Goal: Task Accomplishment & Management: Manage account settings

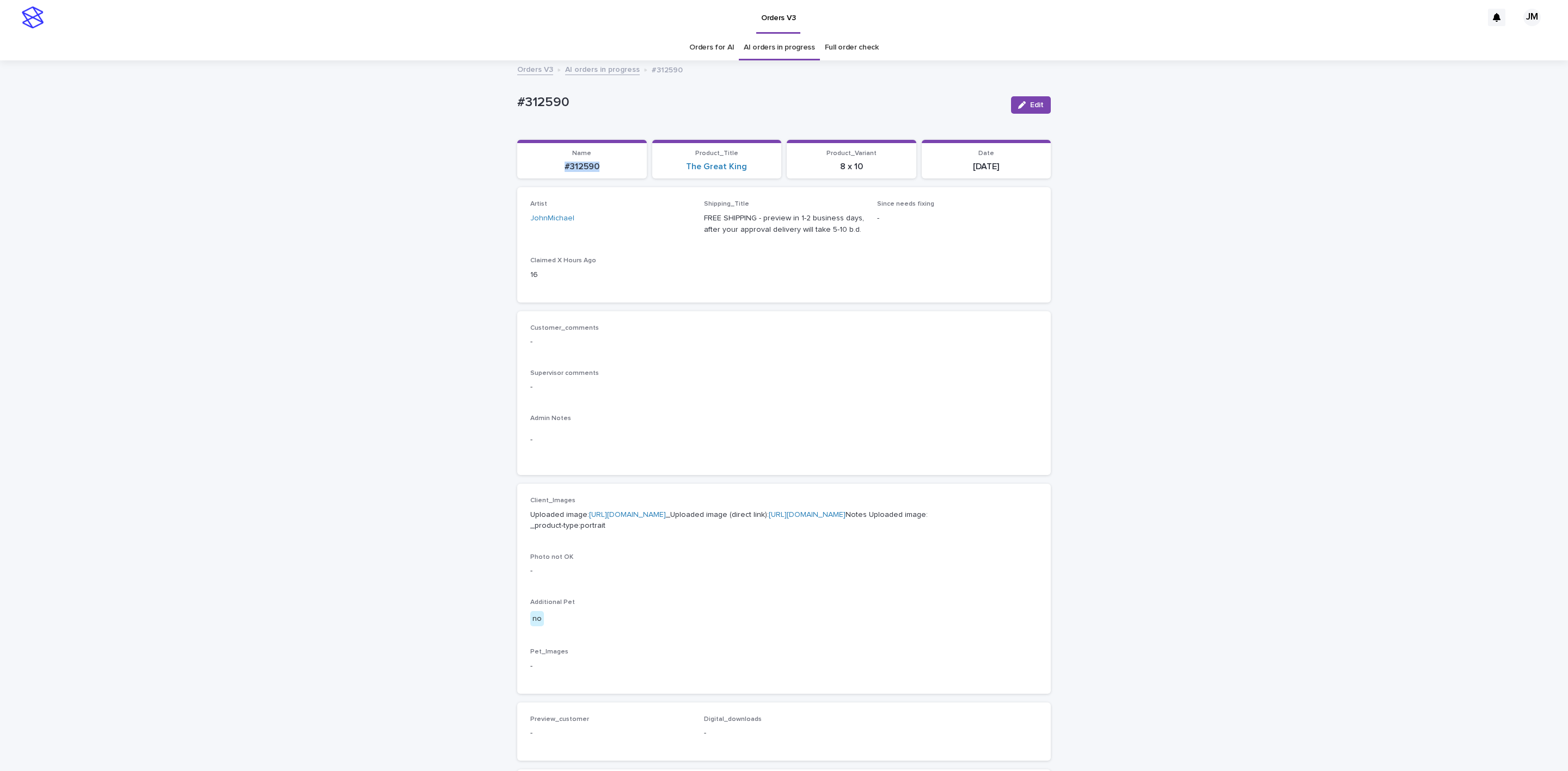
drag, startPoint x: 0, startPoint y: 0, endPoint x: 616, endPoint y: 170, distance: 639.0
click at [616, 170] on p "#312590" at bounding box center [581, 166] width 116 height 10
copy p "#312590"
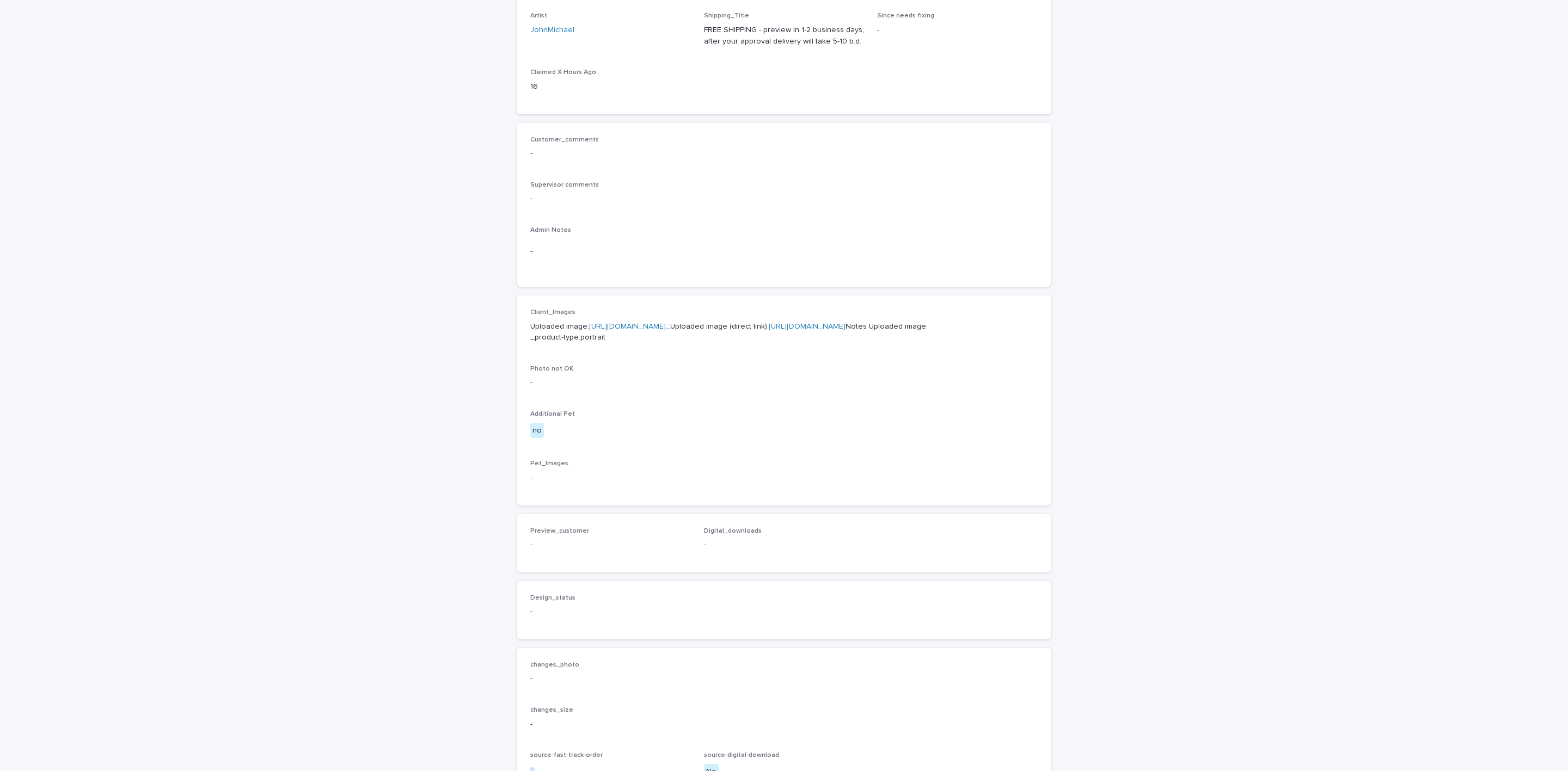
scroll to position [380, 0]
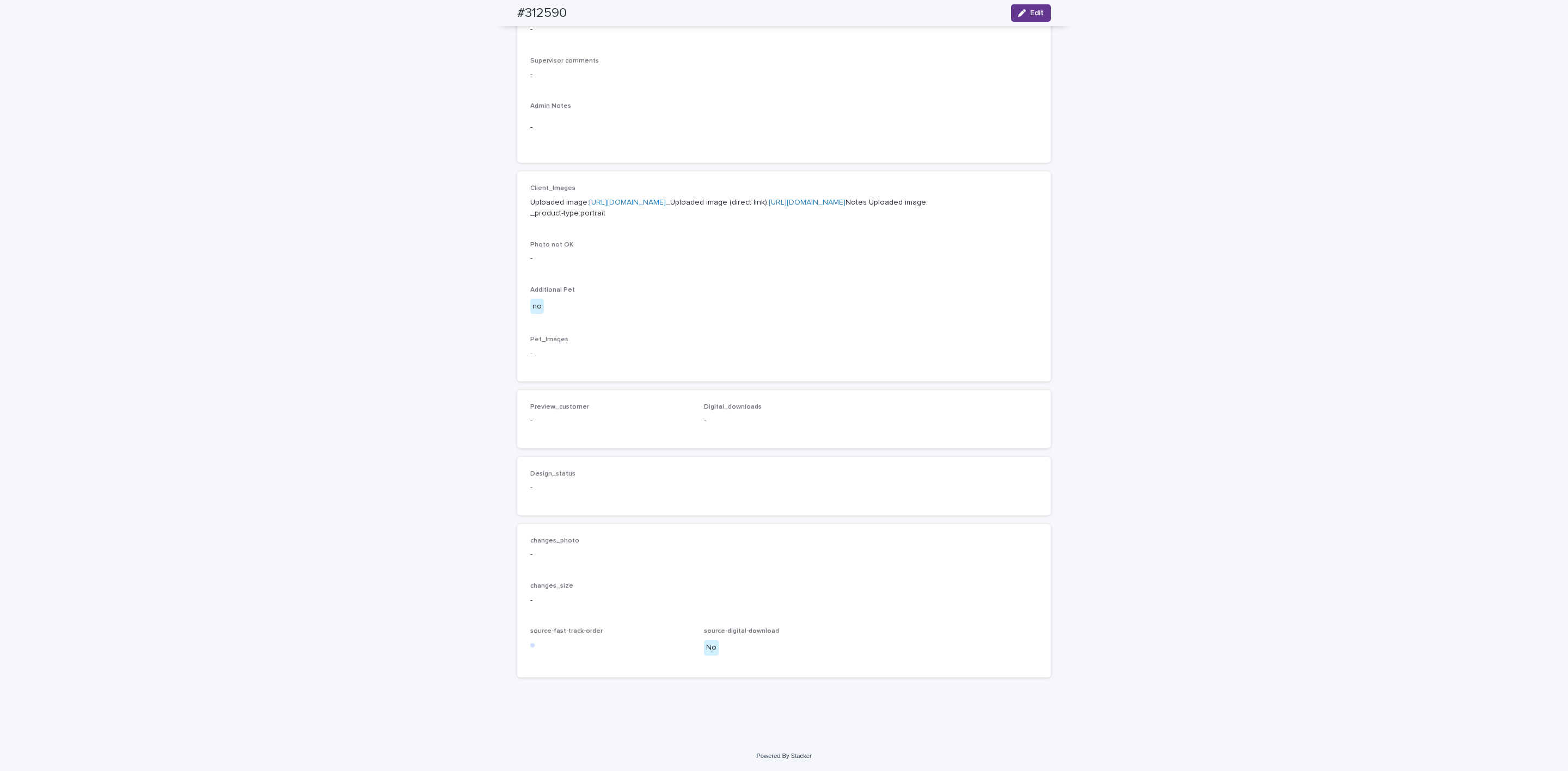
click at [1018, 15] on icon "button" at bounding box center [1022, 12] width 8 height 8
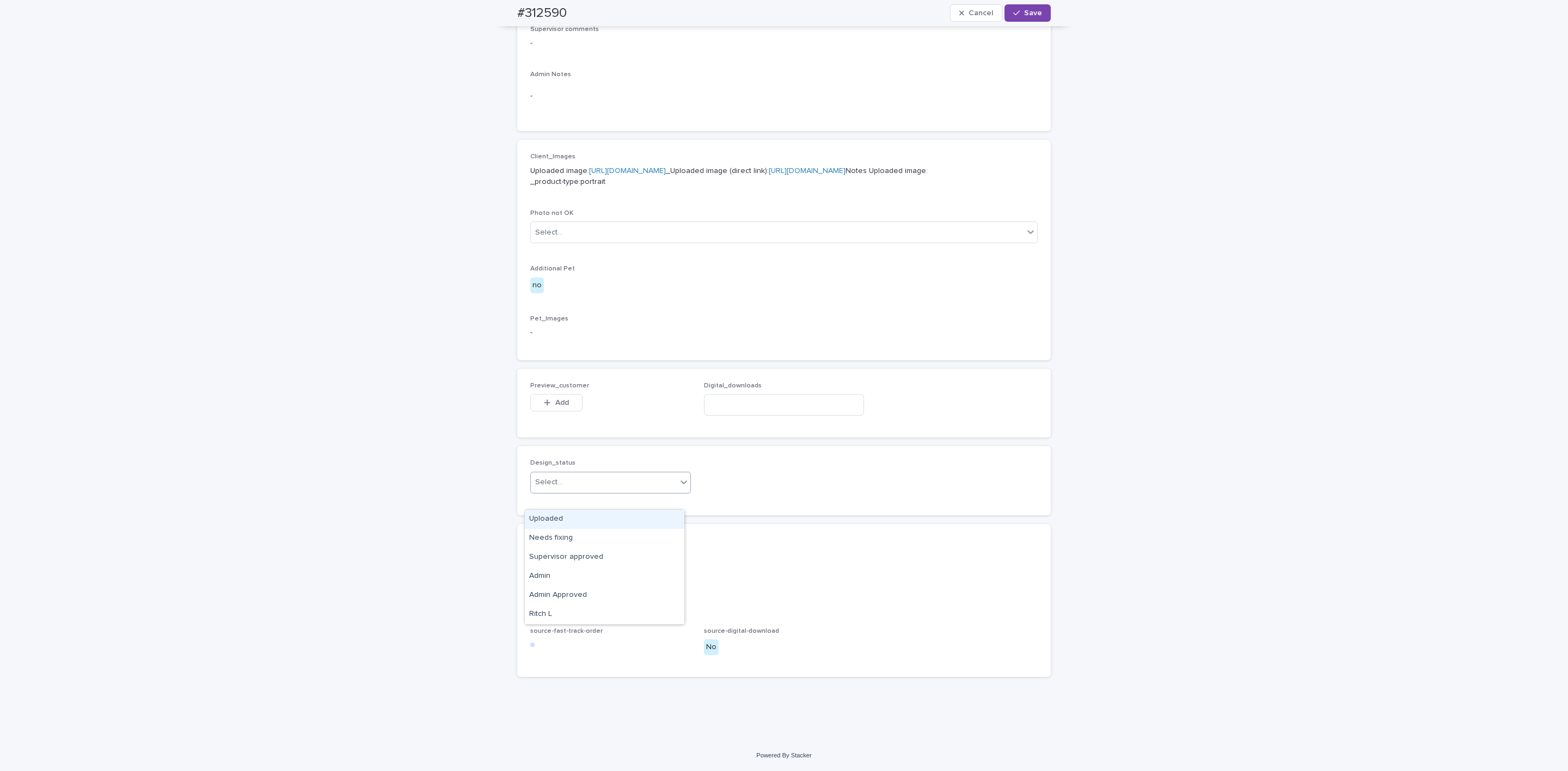
click at [574, 492] on div "Select..." at bounding box center [603, 482] width 146 height 18
drag, startPoint x: 564, startPoint y: 513, endPoint x: 557, endPoint y: 488, distance: 26.0
click at [564, 515] on div "Uploaded" at bounding box center [605, 519] width 160 height 19
click at [559, 406] on span "Add" at bounding box center [562, 402] width 14 height 8
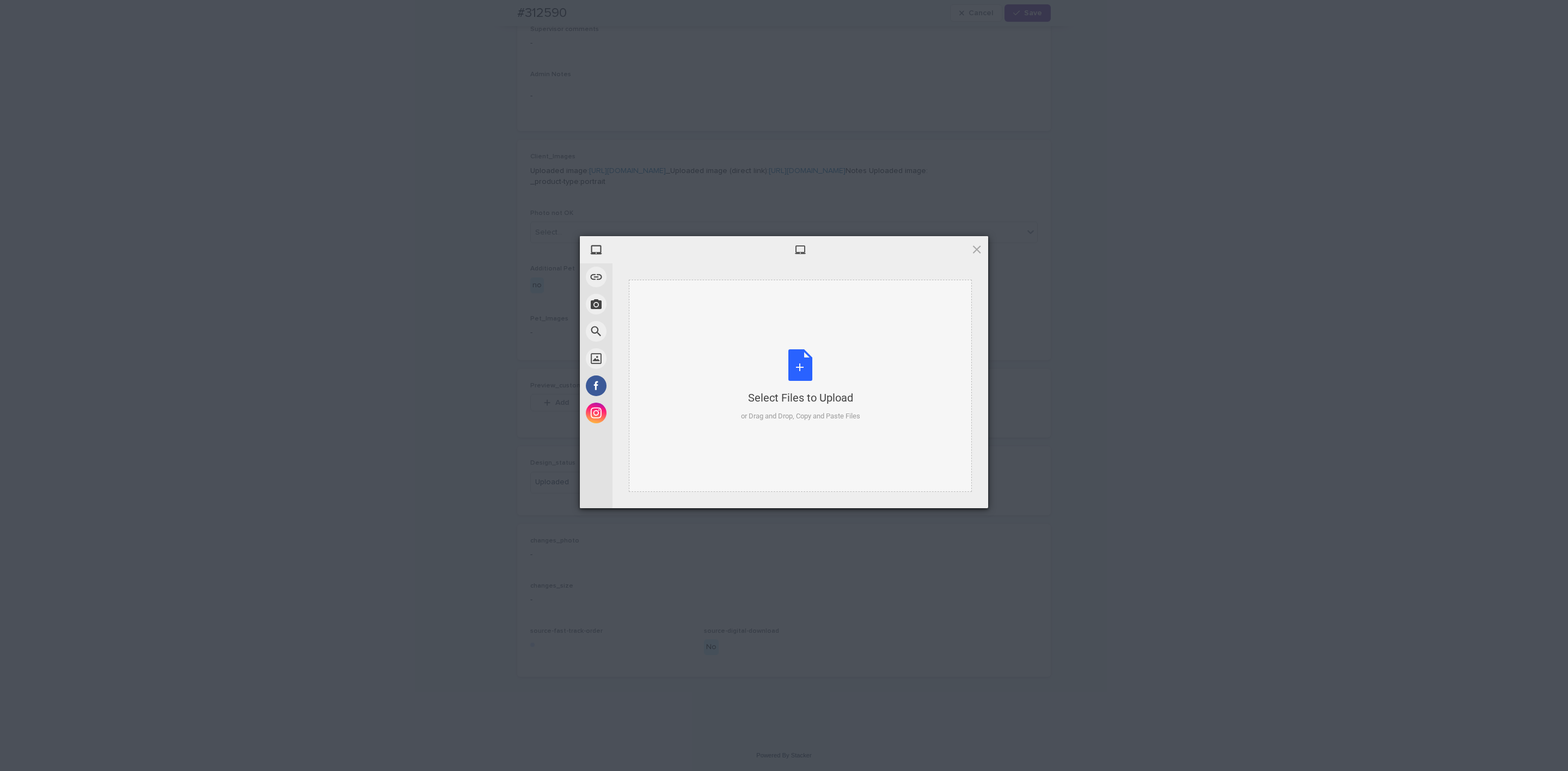
click at [776, 382] on div "Select Files to Upload or Drag and Drop, Copy and Paste Files" at bounding box center [800, 385] width 119 height 72
click at [972, 497] on span "Upload 1" at bounding box center [955, 494] width 55 height 21
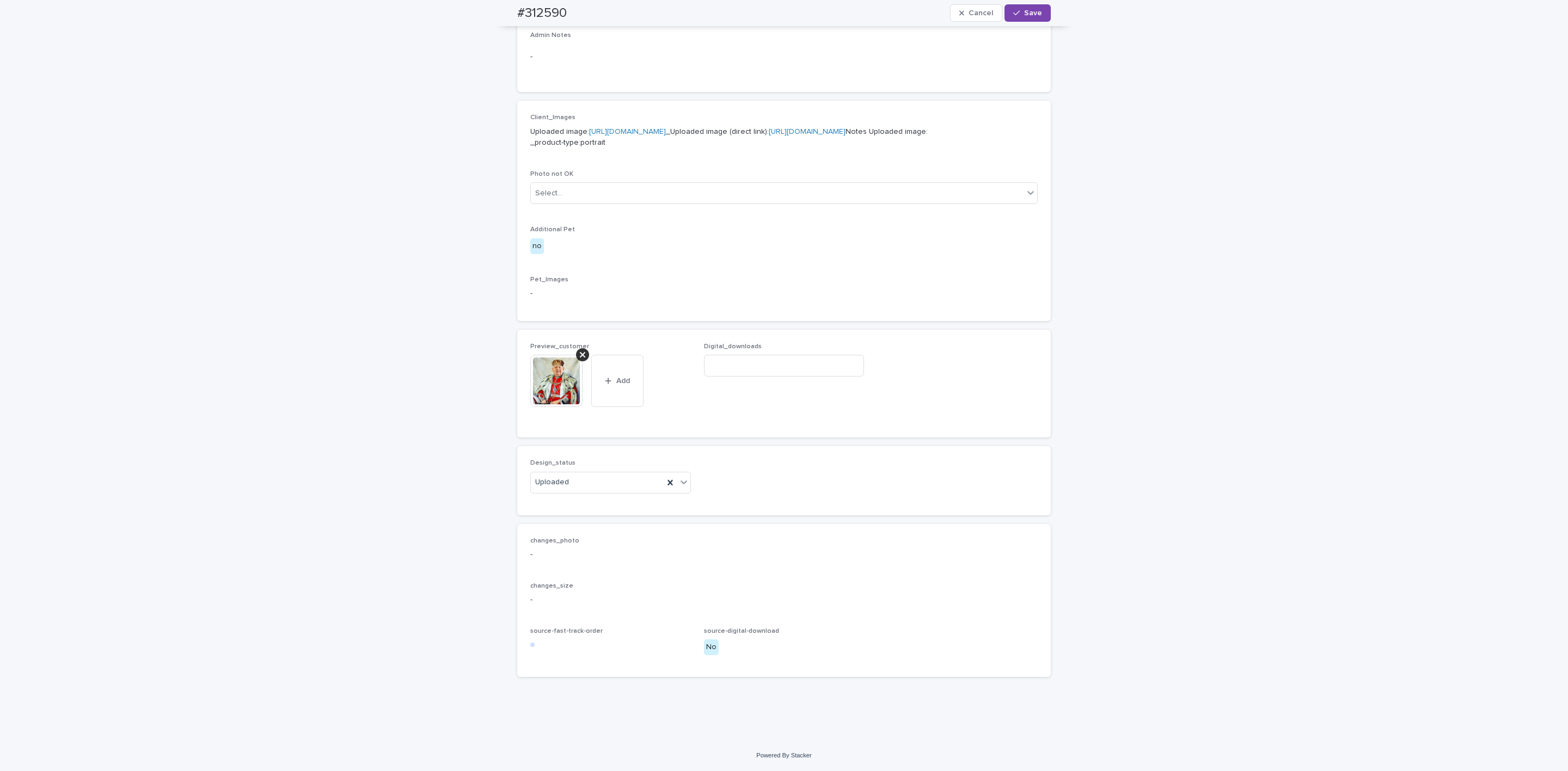
click at [1033, 12] on span "Save" at bounding box center [1033, 12] width 18 height 8
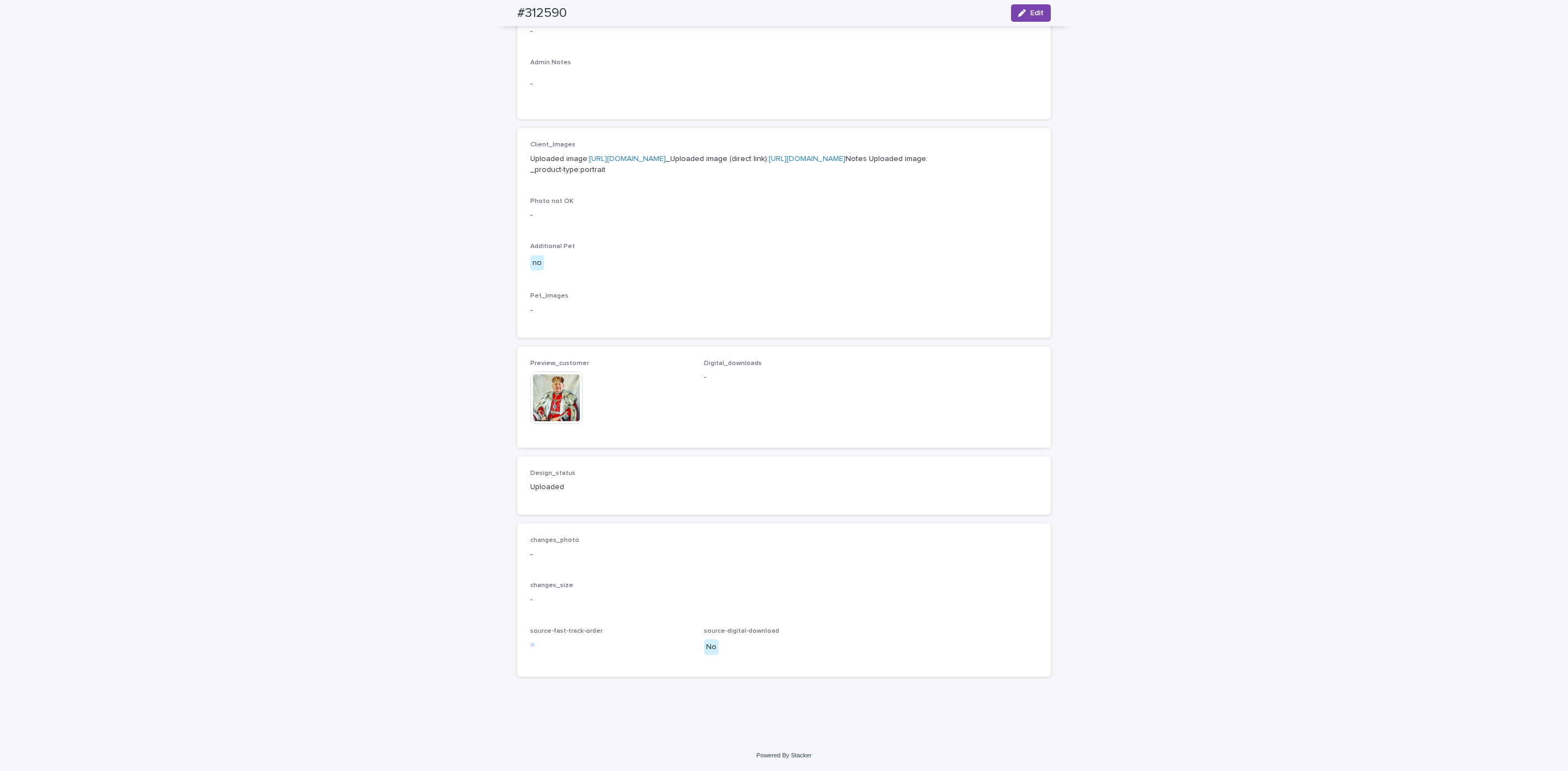
scroll to position [408, 0]
click at [542, 405] on img at bounding box center [557, 398] width 52 height 52
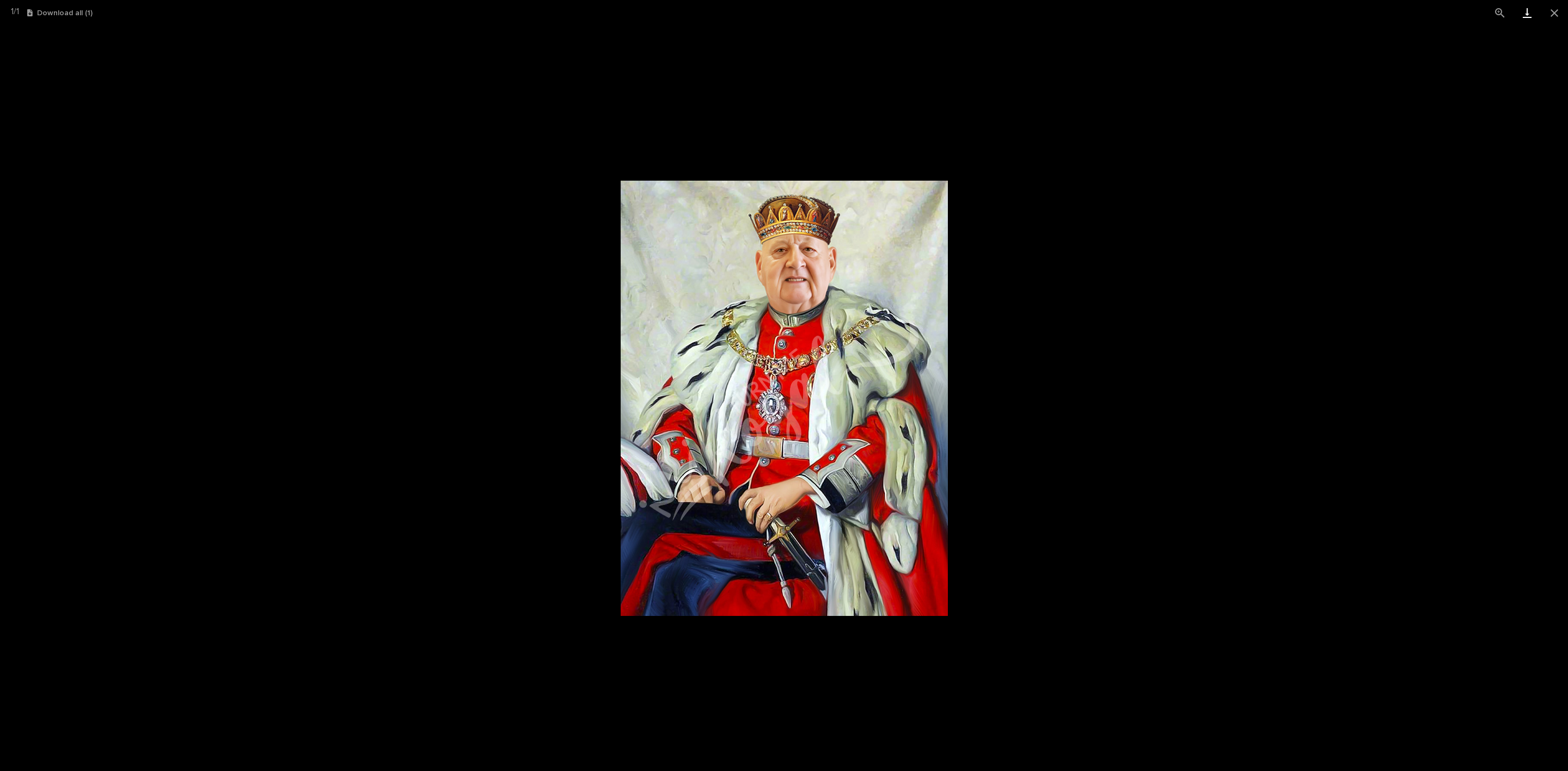
drag, startPoint x: 1549, startPoint y: 14, endPoint x: 1531, endPoint y: 18, distance: 18.4
click at [1549, 14] on button "Close gallery" at bounding box center [1554, 12] width 28 height 25
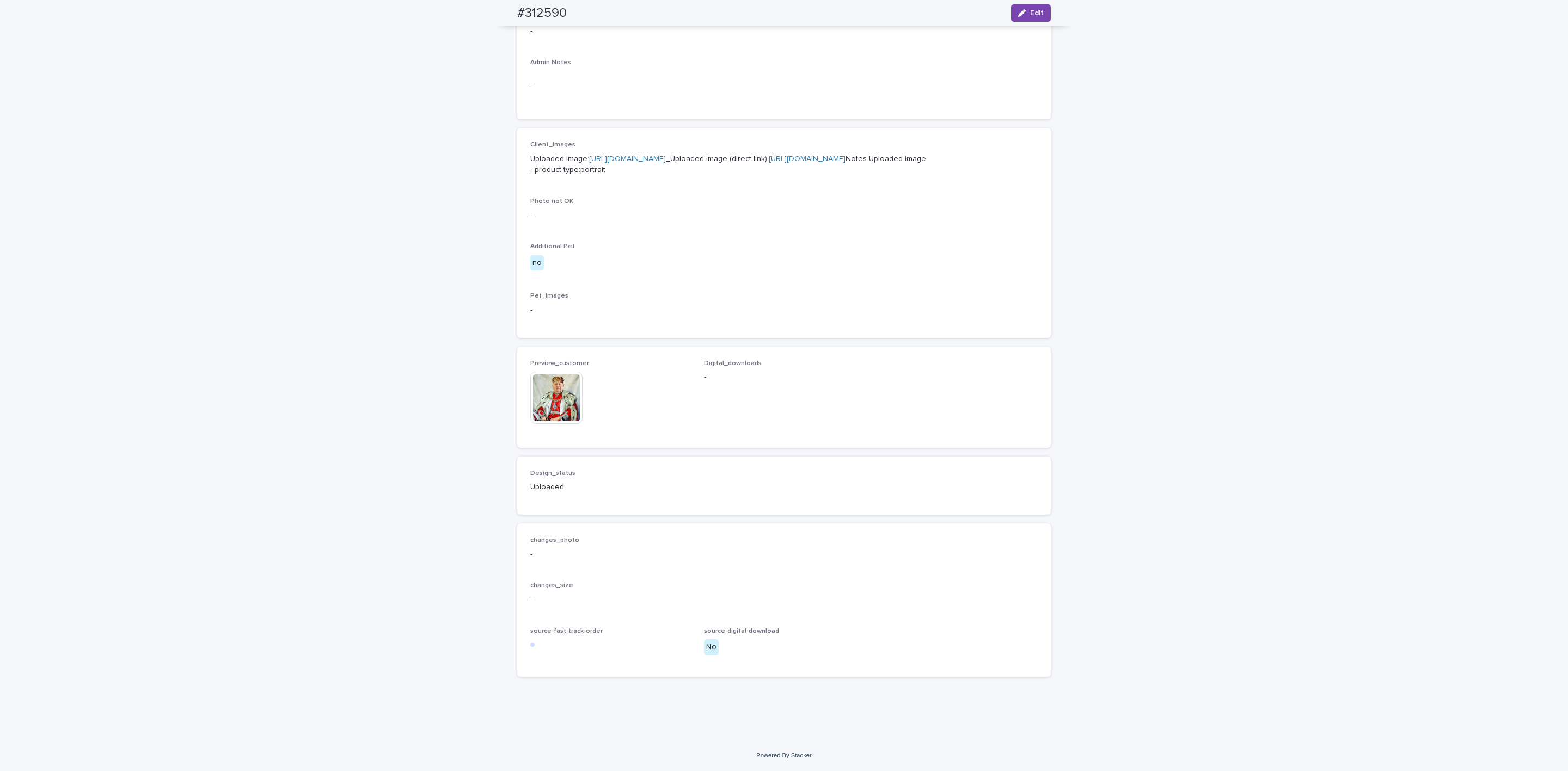
click at [566, 406] on img at bounding box center [557, 398] width 52 height 52
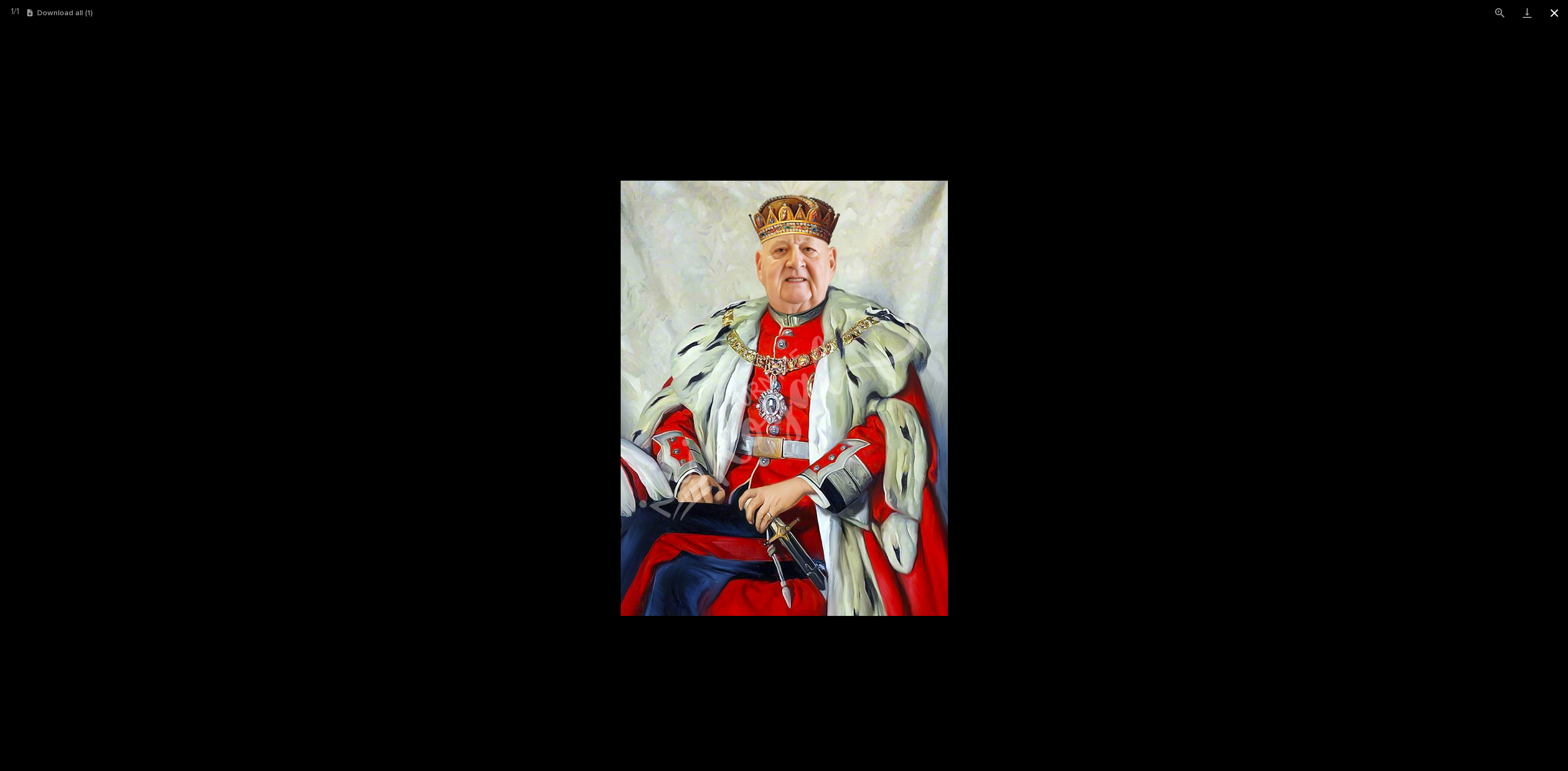
click at [1553, 17] on button "Close gallery" at bounding box center [1554, 12] width 28 height 25
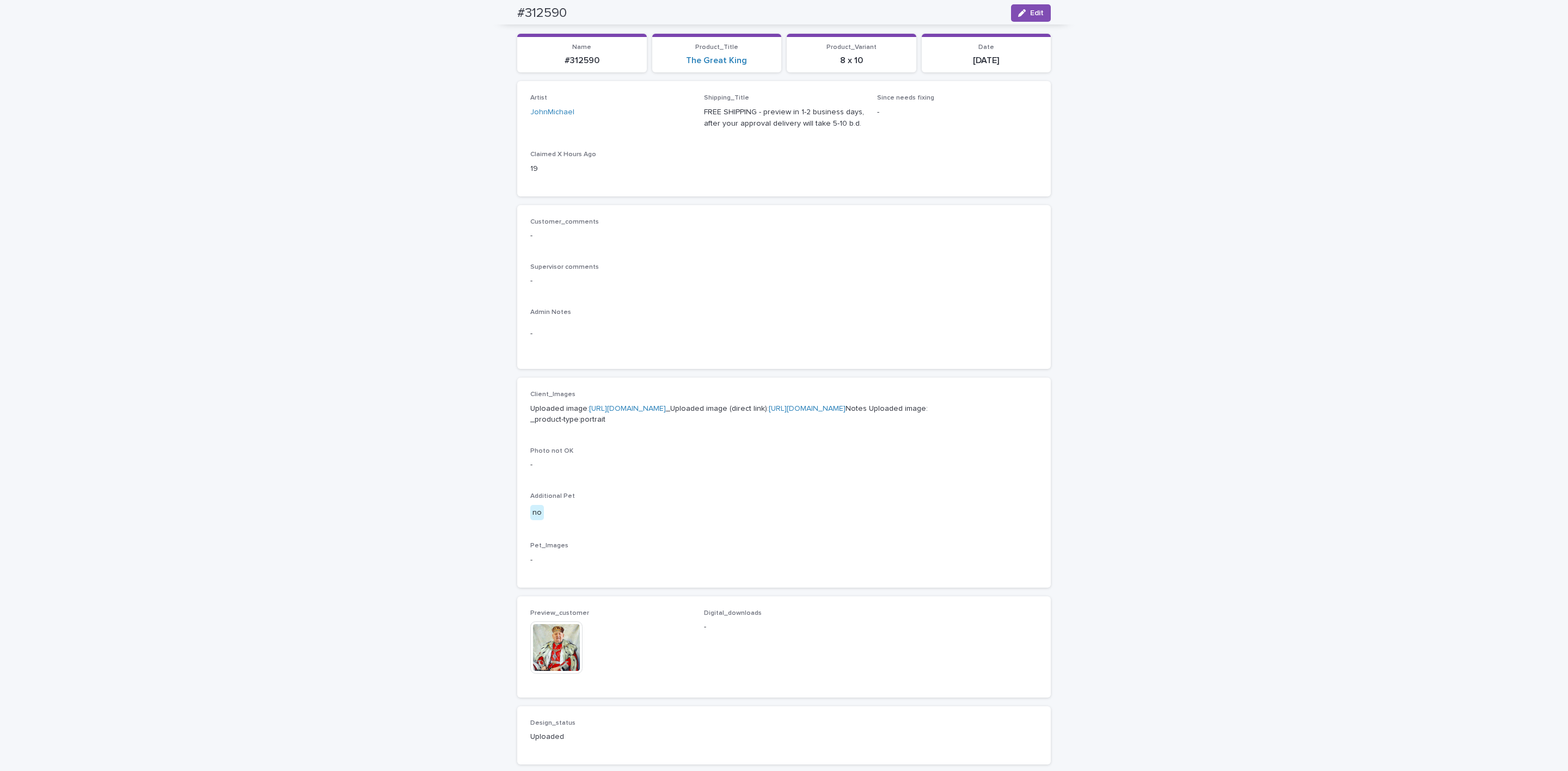
scroll to position [0, 0]
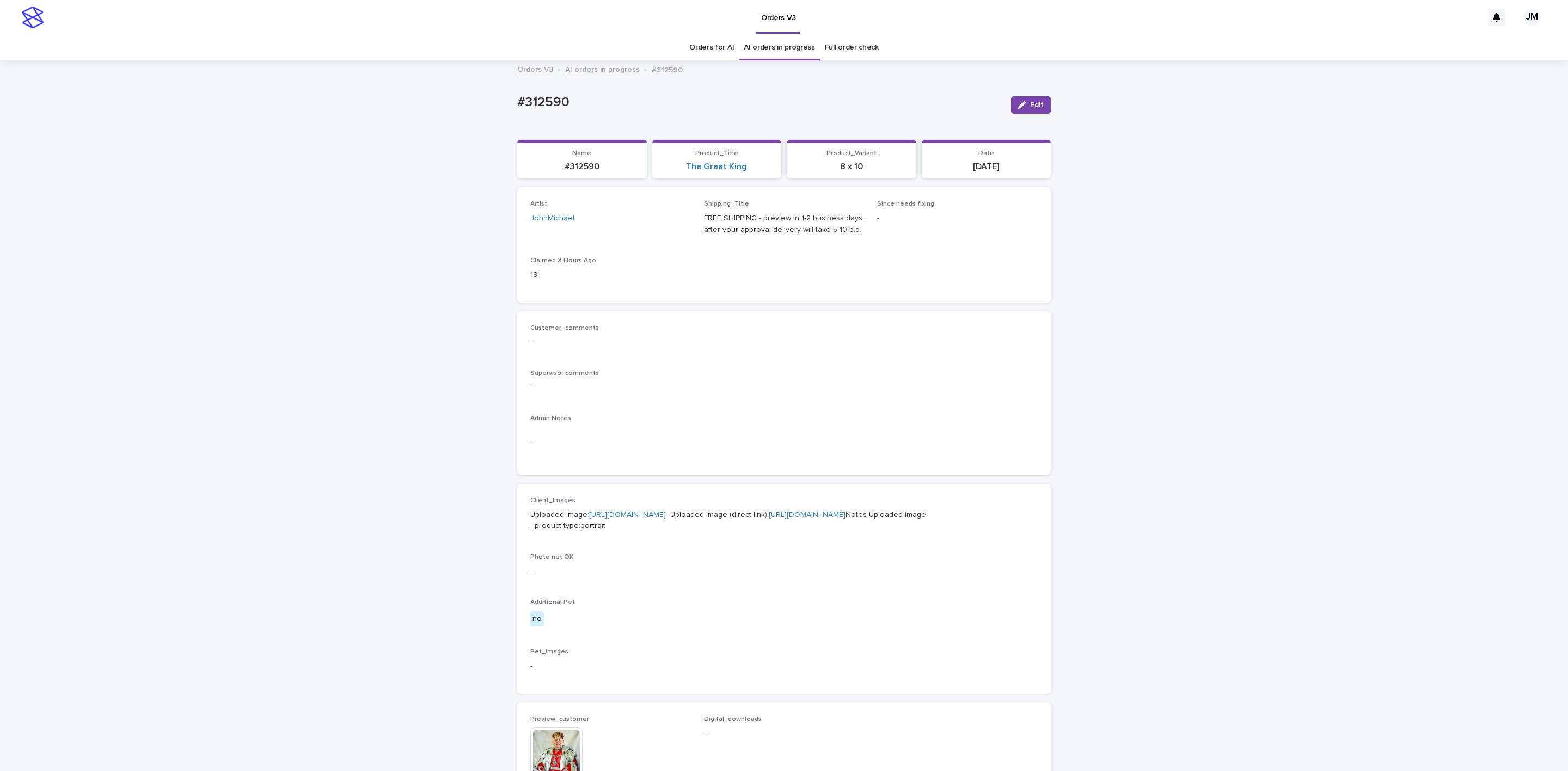
click at [700, 532] on p "Uploaded image: [URL][DOMAIN_NAME] _Uploaded image (direct link): [URL][DOMAIN_…" at bounding box center [784, 521] width 507 height 23
click at [769, 519] on link "[URL][DOMAIN_NAME]" at bounding box center [807, 514] width 77 height 8
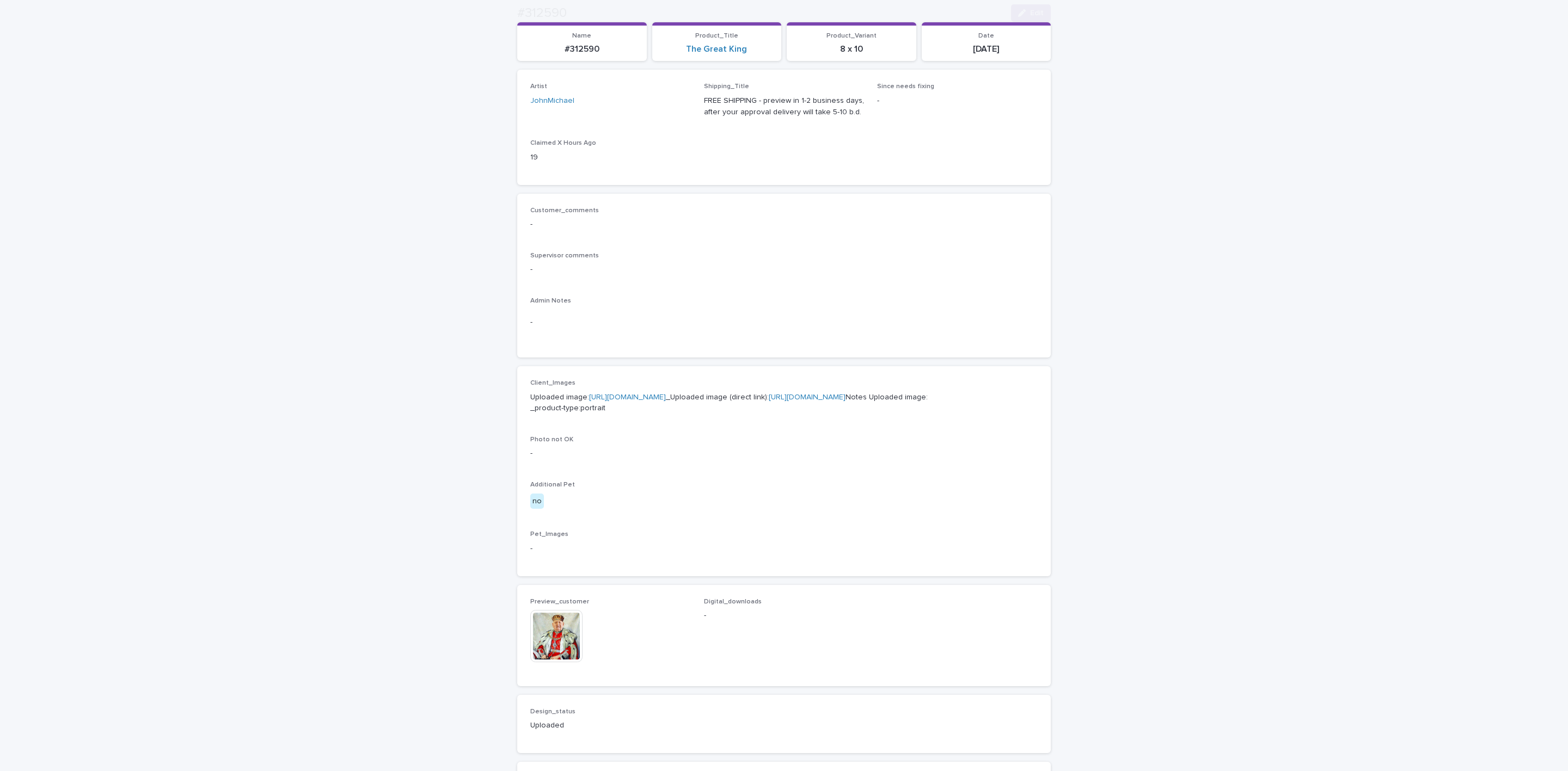
scroll to position [245, 0]
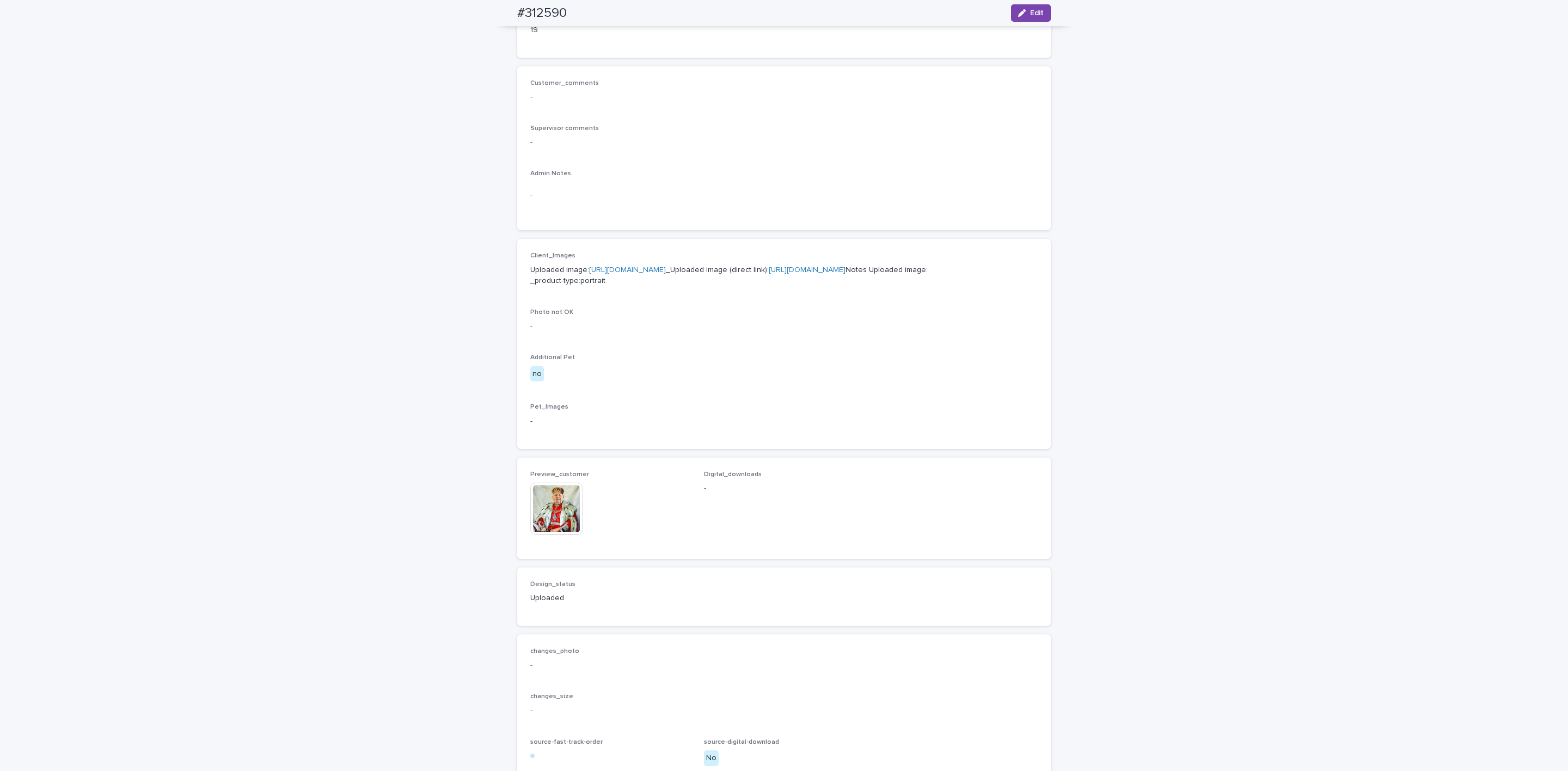
click at [554, 535] on img at bounding box center [557, 509] width 52 height 52
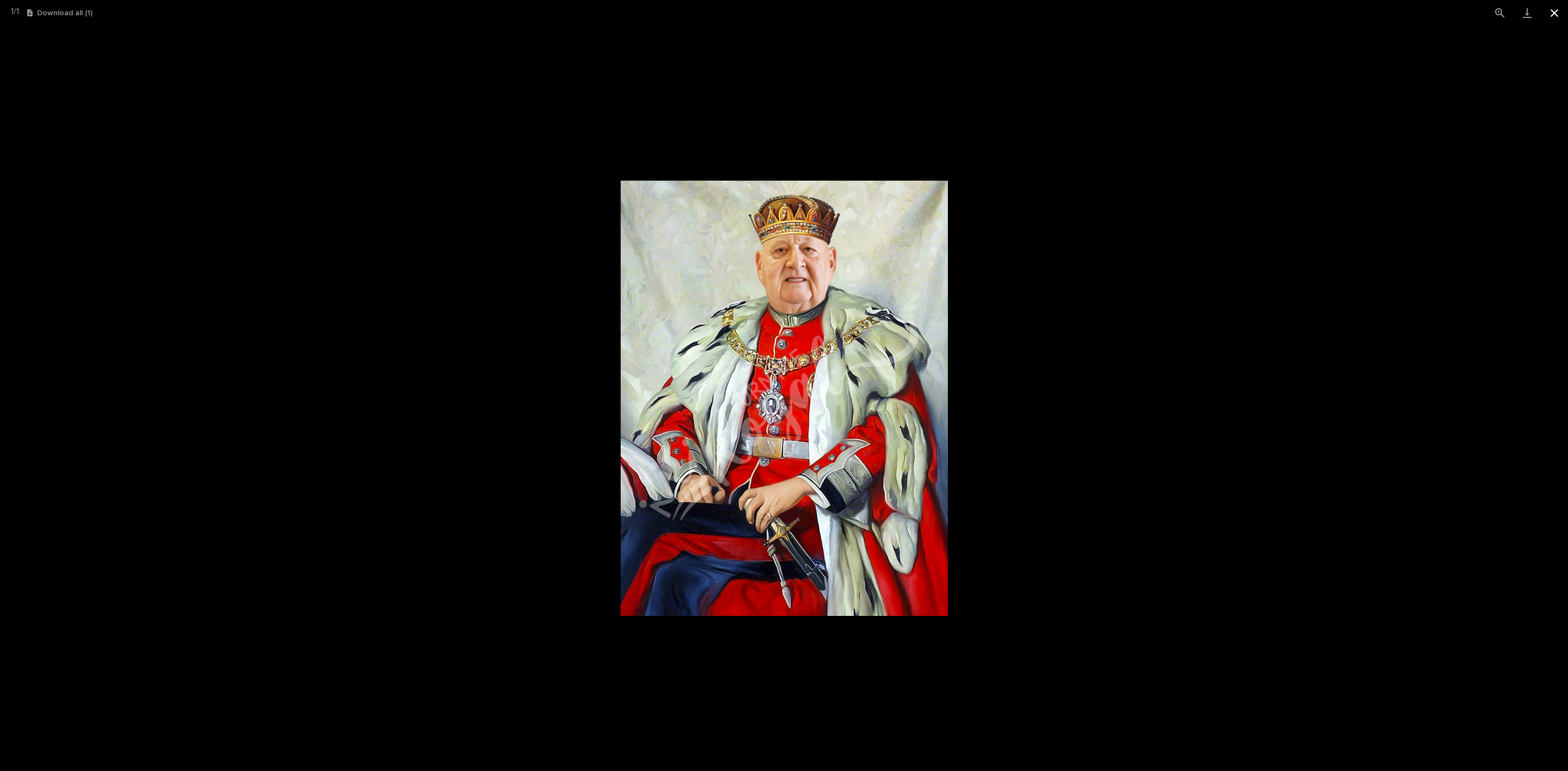
click at [1547, 14] on button "Close gallery" at bounding box center [1554, 12] width 28 height 25
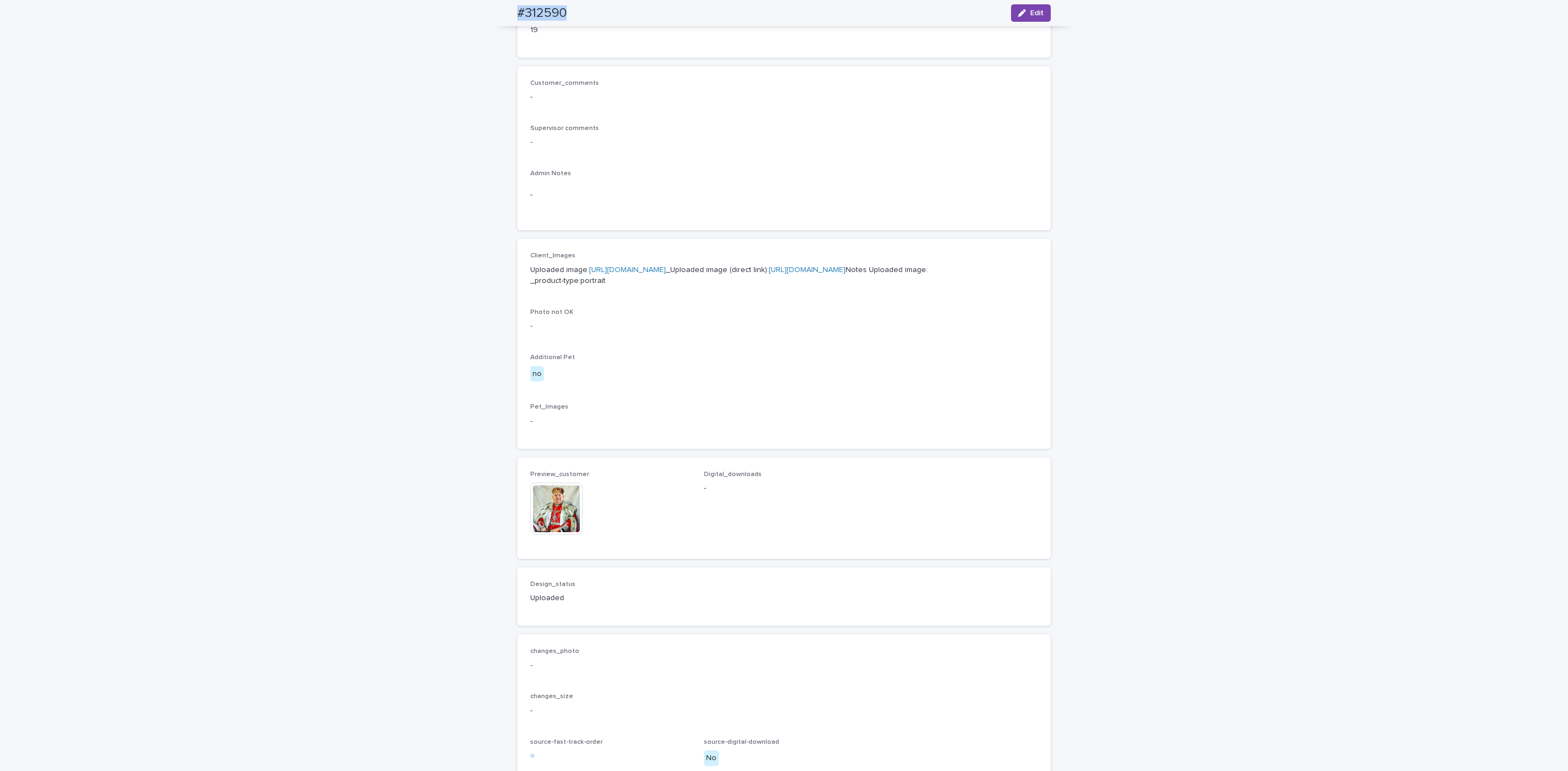
drag, startPoint x: 546, startPoint y: 25, endPoint x: 581, endPoint y: 25, distance: 35.0
click at [581, 25] on div "#312590 Edit" at bounding box center [784, 13] width 586 height 26
copy h2 "#312590"
click at [730, 287] on p "Uploaded image: [URL][DOMAIN_NAME] _Uploaded image (direct link): [URL][DOMAIN_…" at bounding box center [784, 276] width 507 height 23
click at [769, 274] on link "[URL][DOMAIN_NAME]" at bounding box center [807, 270] width 77 height 8
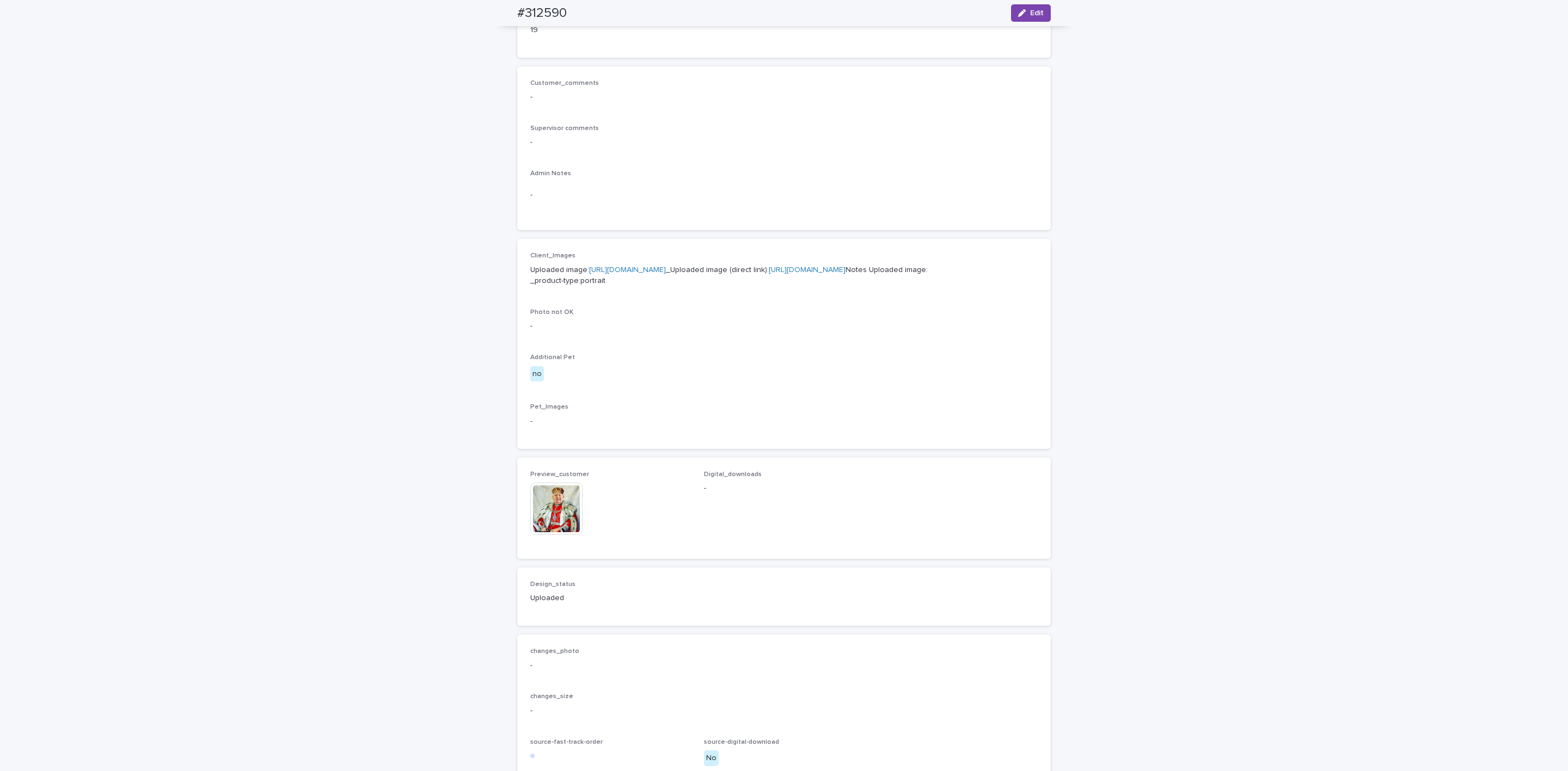
click at [538, 535] on img at bounding box center [557, 509] width 52 height 52
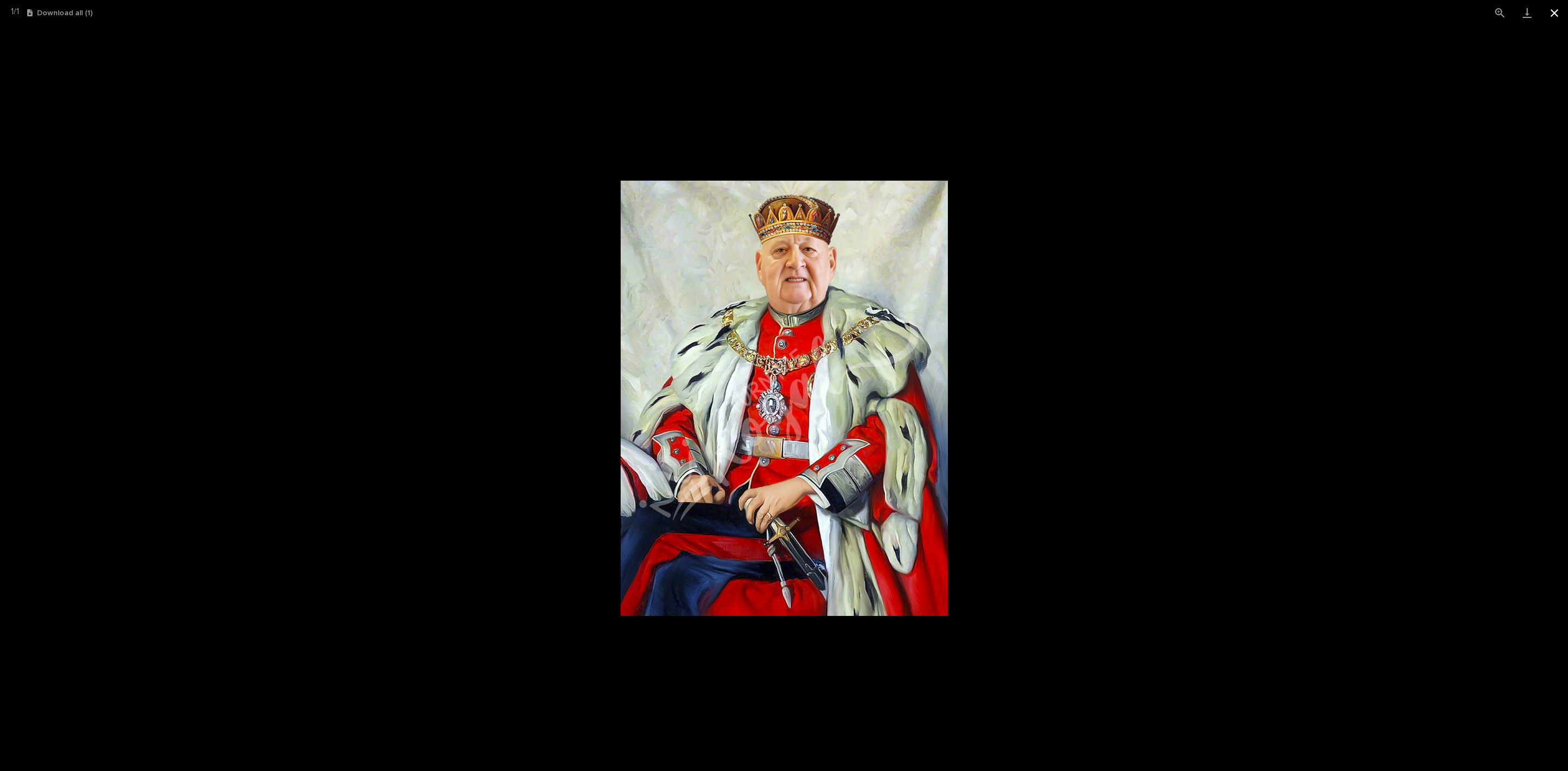
click at [1558, 15] on button "Close gallery" at bounding box center [1554, 12] width 28 height 25
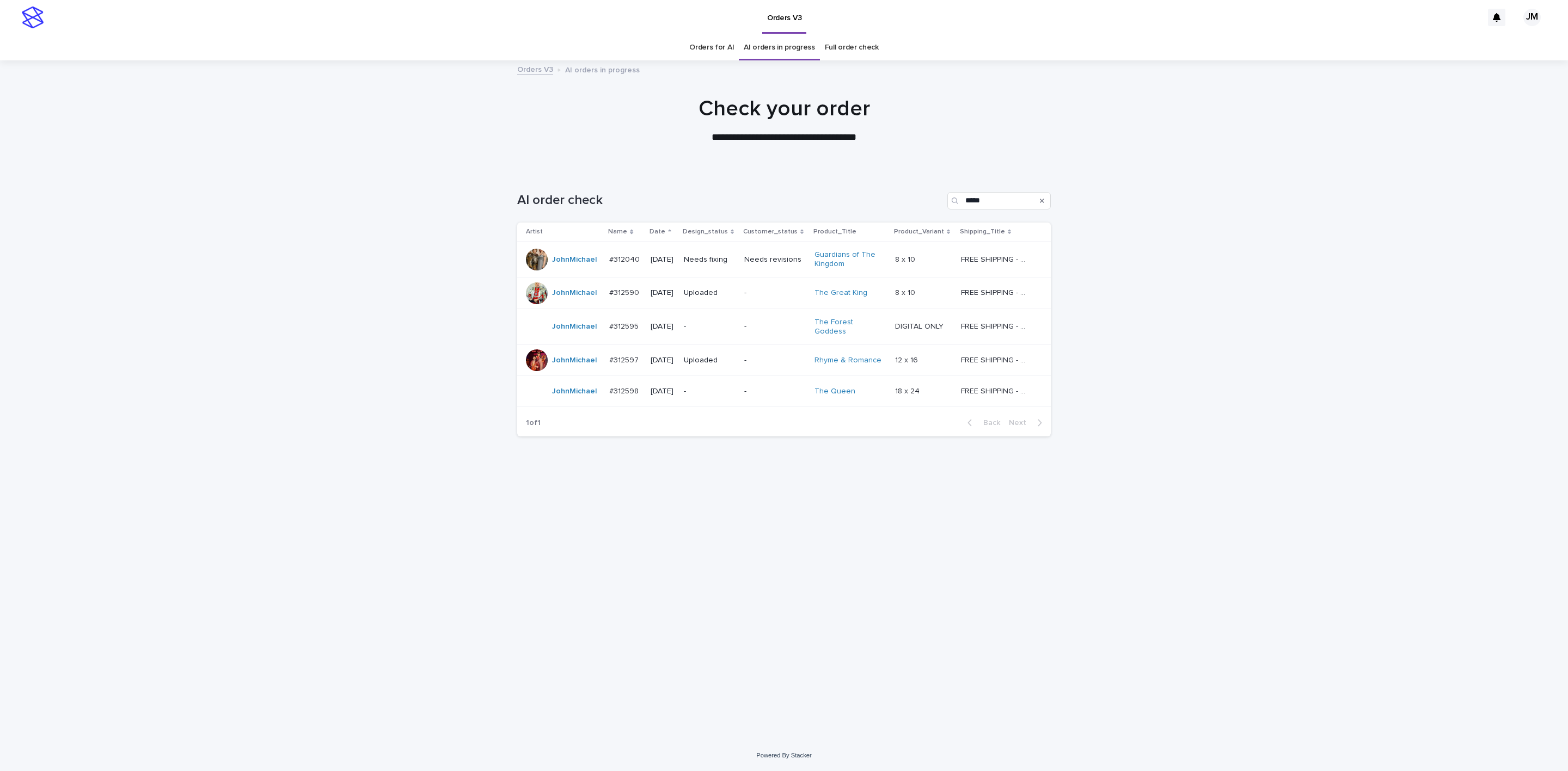
click at [712, 382] on div "-" at bounding box center [709, 391] width 52 height 18
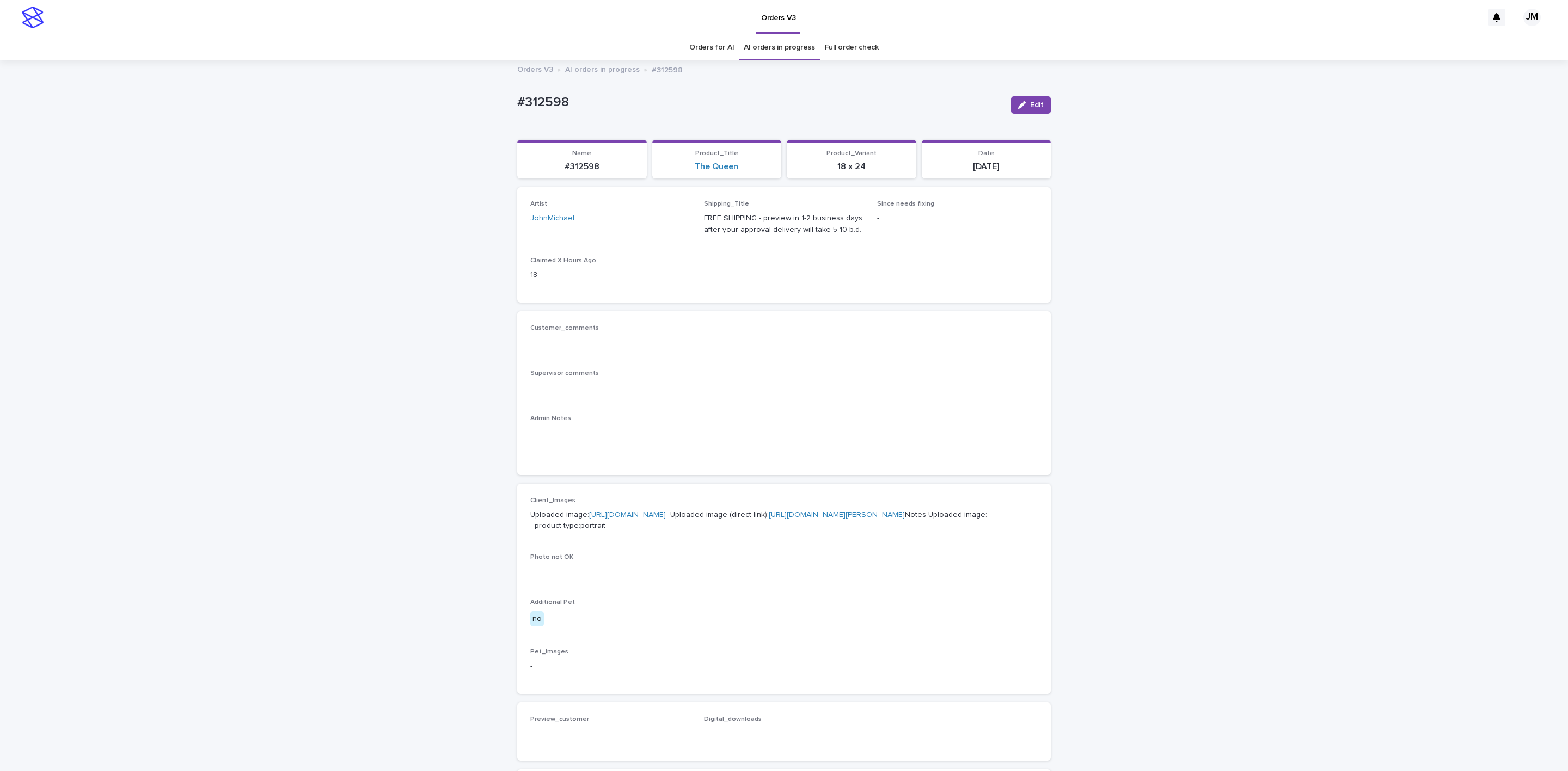
click at [769, 519] on link "[URL][DOMAIN_NAME][PERSON_NAME]" at bounding box center [837, 514] width 136 height 8
